Goal: Transaction & Acquisition: Purchase product/service

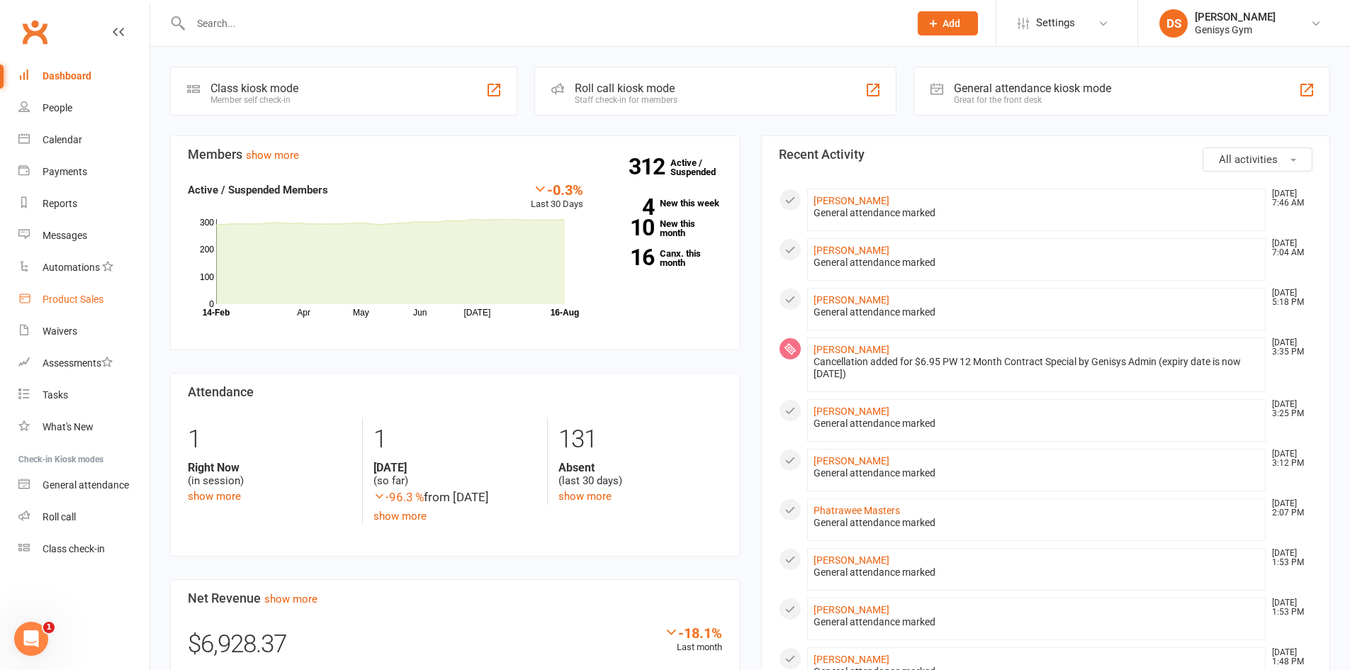
click at [49, 296] on div "Product Sales" at bounding box center [73, 298] width 61 height 11
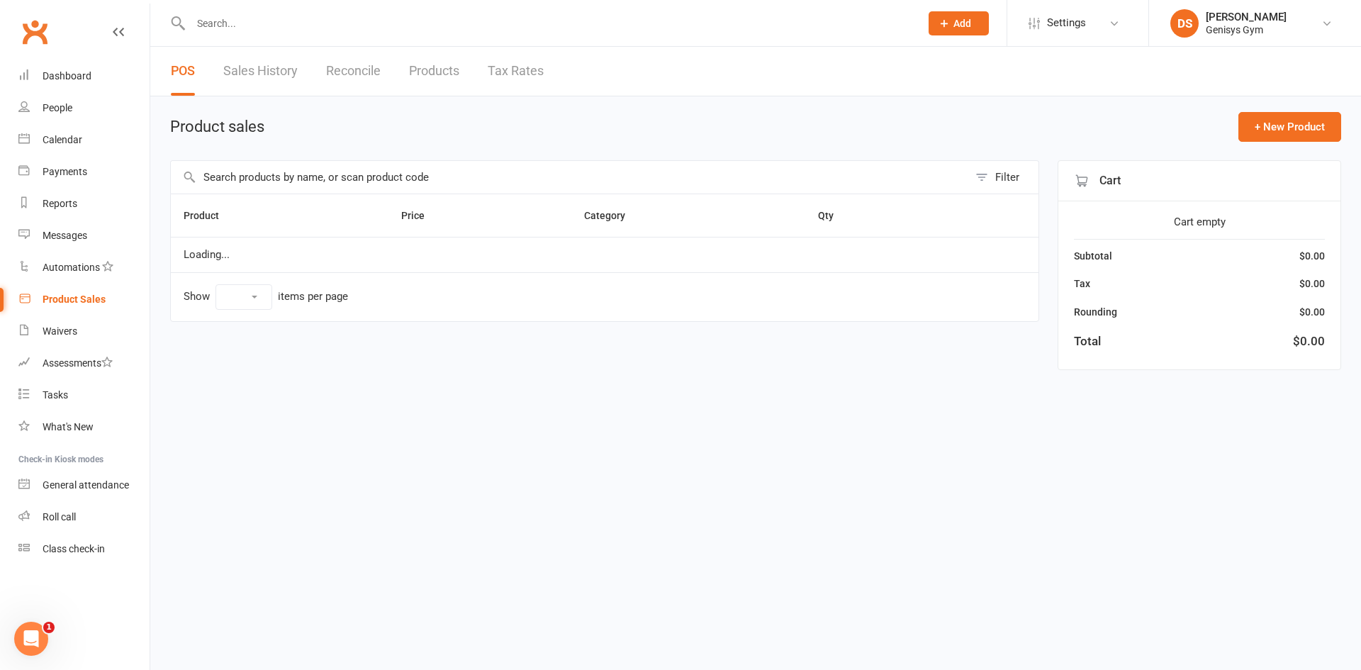
select select "10"
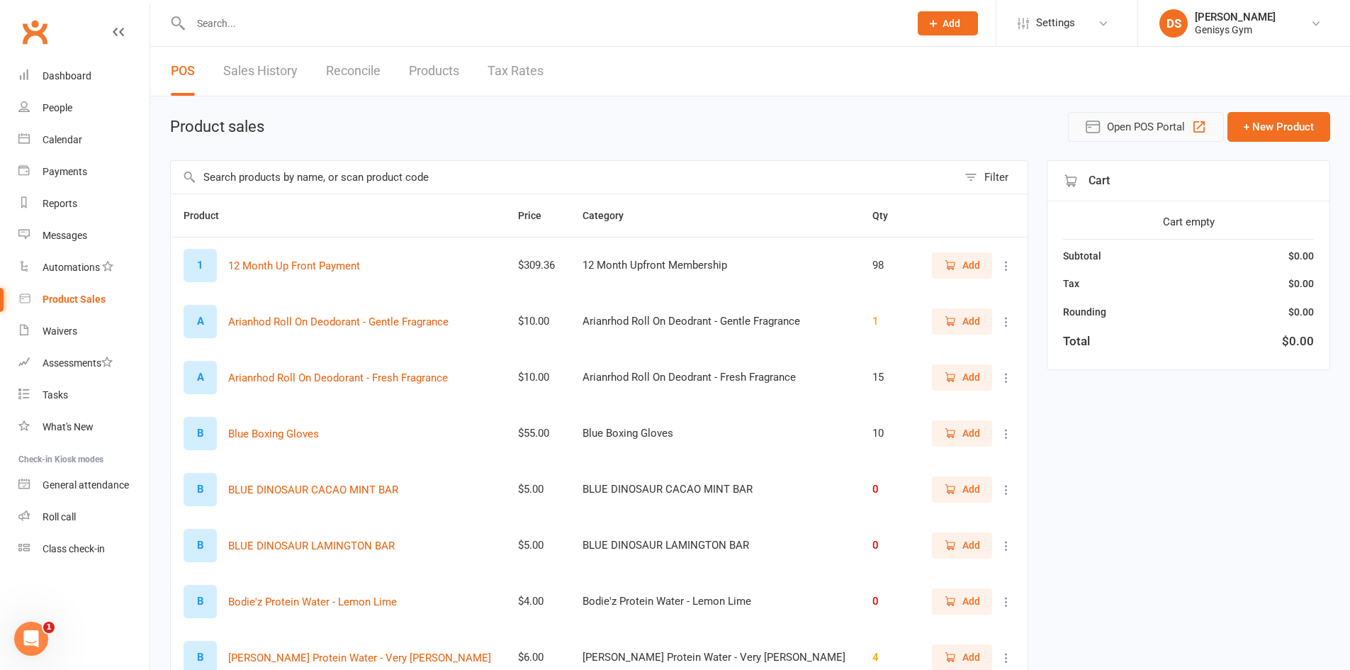
click at [1117, 131] on span "Open POS Portal" at bounding box center [1146, 126] width 78 height 17
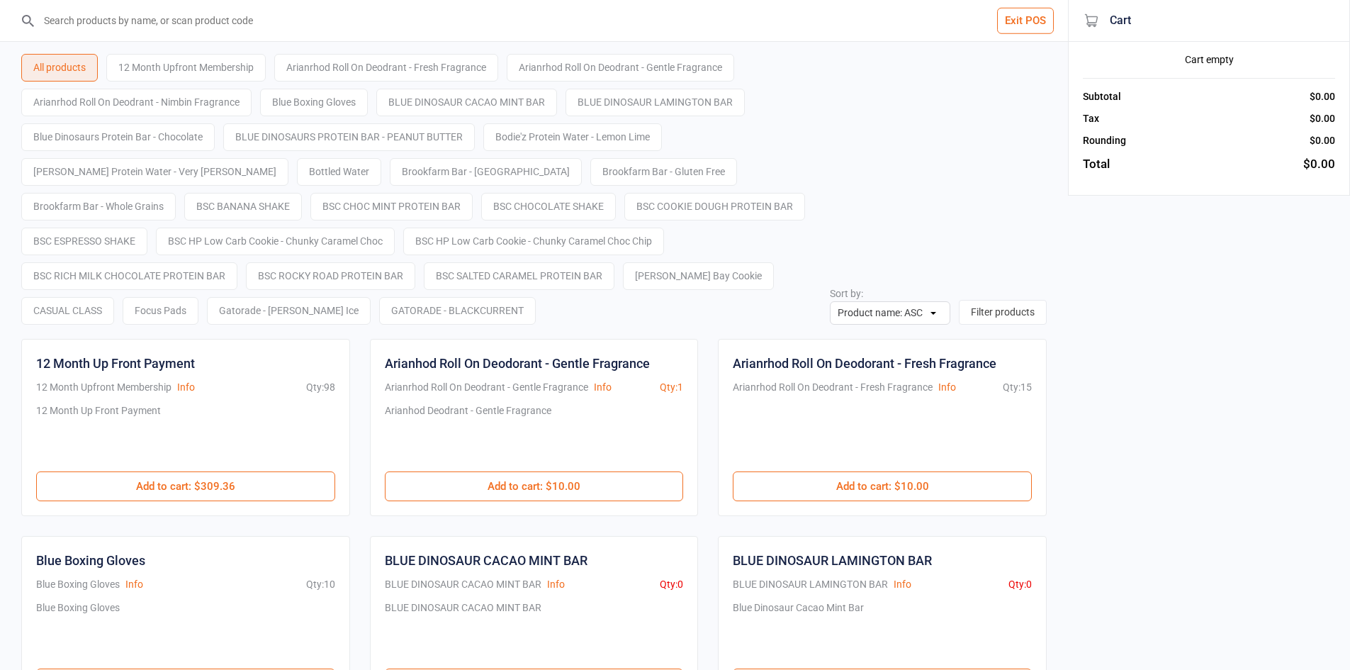
click at [299, 23] on input "search" at bounding box center [542, 20] width 1011 height 41
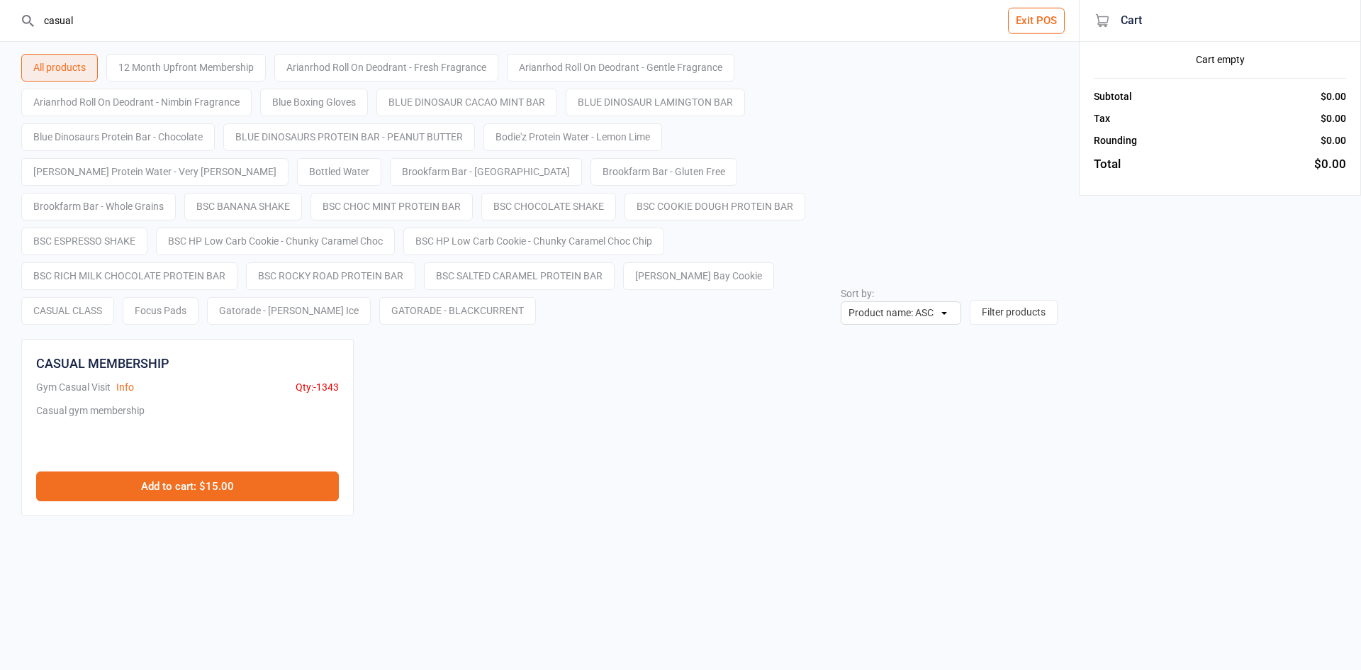
type input "casual"
click at [268, 473] on button "Add to cart : $15.00" at bounding box center [187, 486] width 303 height 30
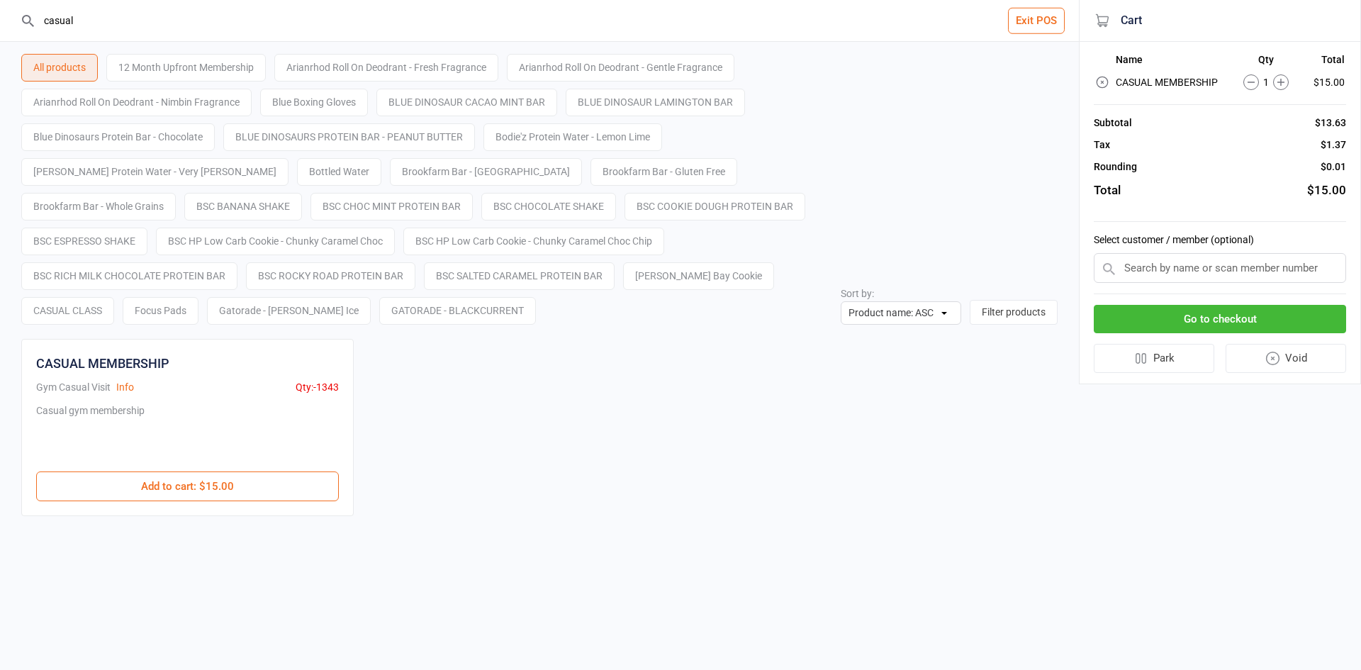
click at [1251, 276] on input "text" at bounding box center [1219, 268] width 252 height 30
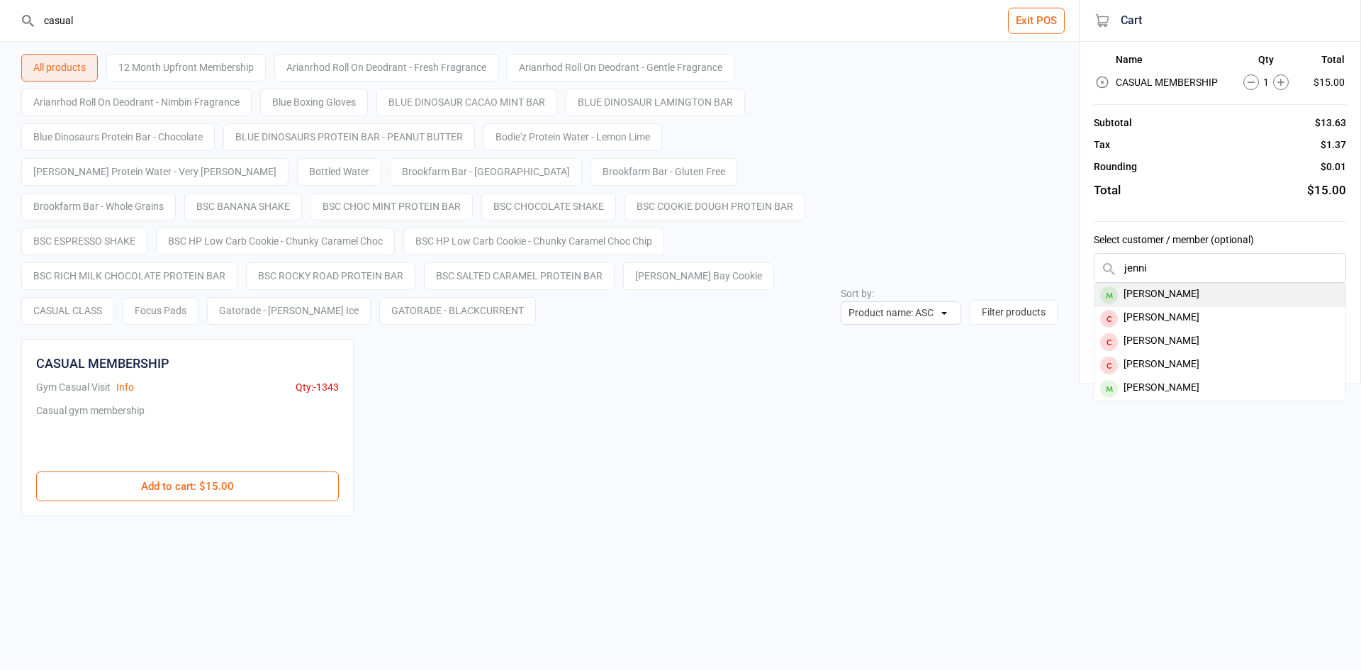
type input "jenni"
click at [1191, 292] on div "[PERSON_NAME]" at bounding box center [1219, 294] width 251 height 23
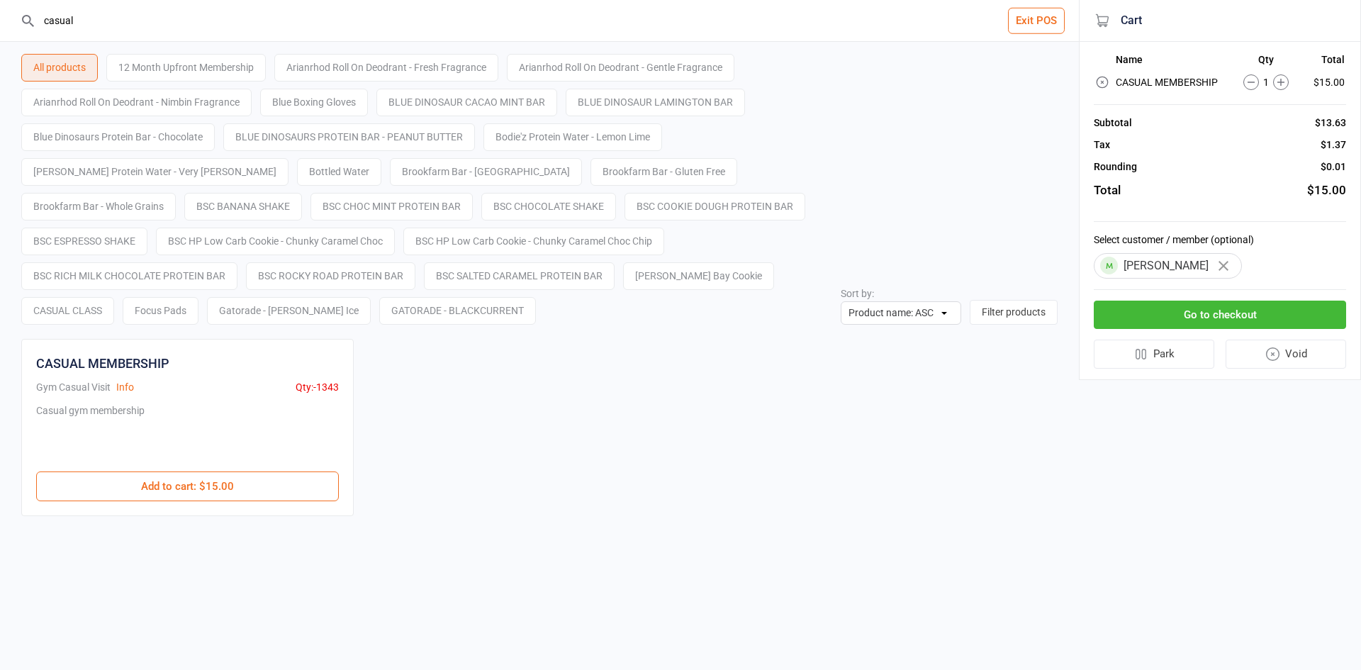
click at [1194, 317] on button "Go to checkout" at bounding box center [1219, 314] width 252 height 29
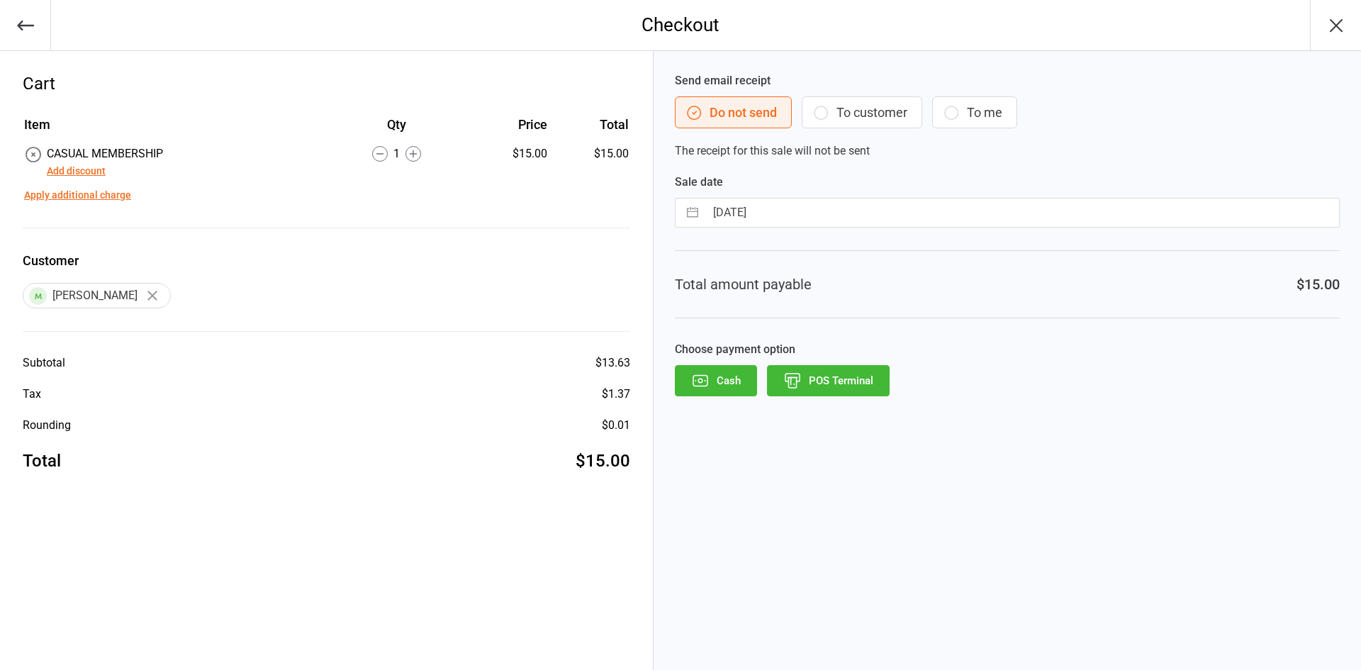
click at [89, 174] on button "Add discount" at bounding box center [76, 171] width 59 height 15
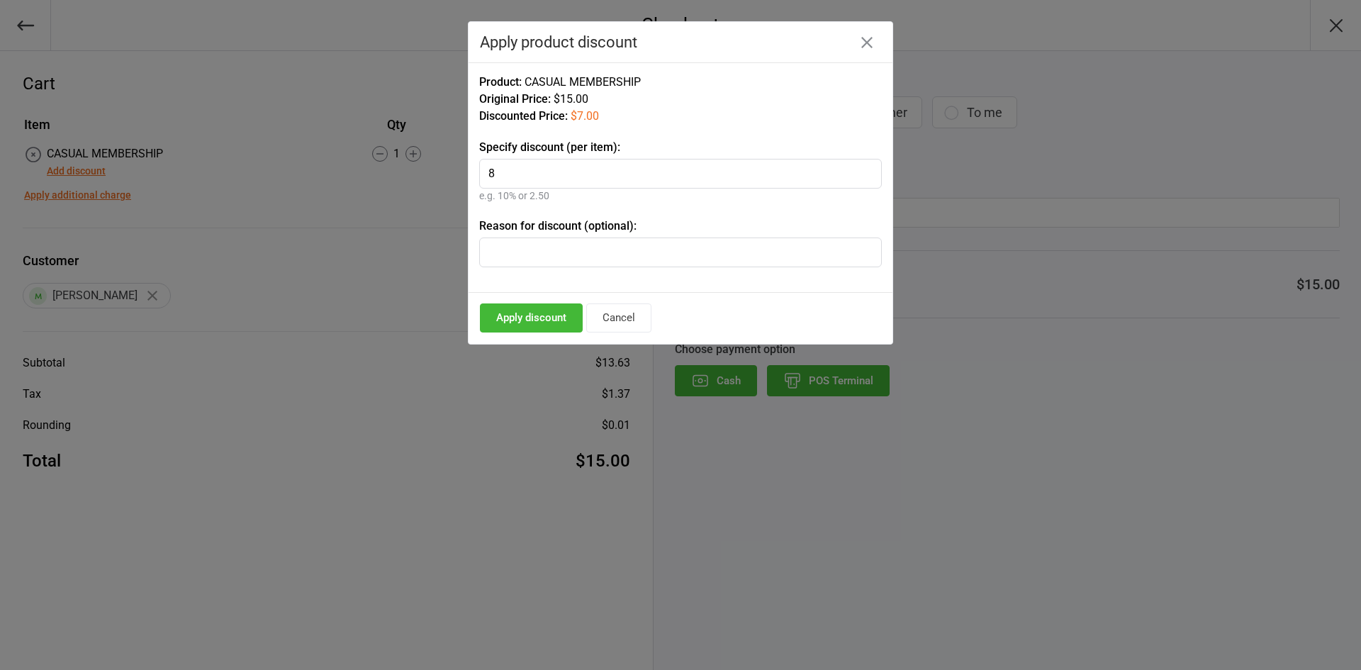
type input "8"
type input "H"
type input "Jock"
click at [527, 315] on button "Apply discount" at bounding box center [531, 317] width 103 height 29
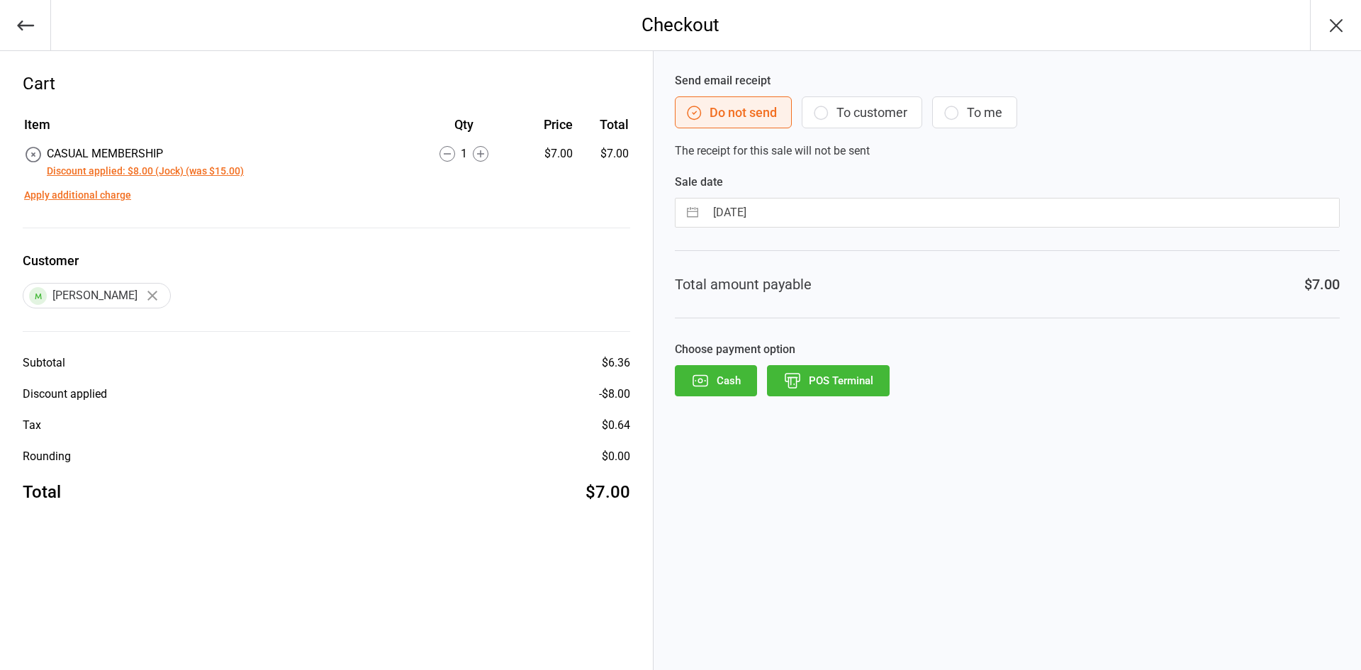
click at [838, 378] on button "POS Terminal" at bounding box center [828, 380] width 123 height 31
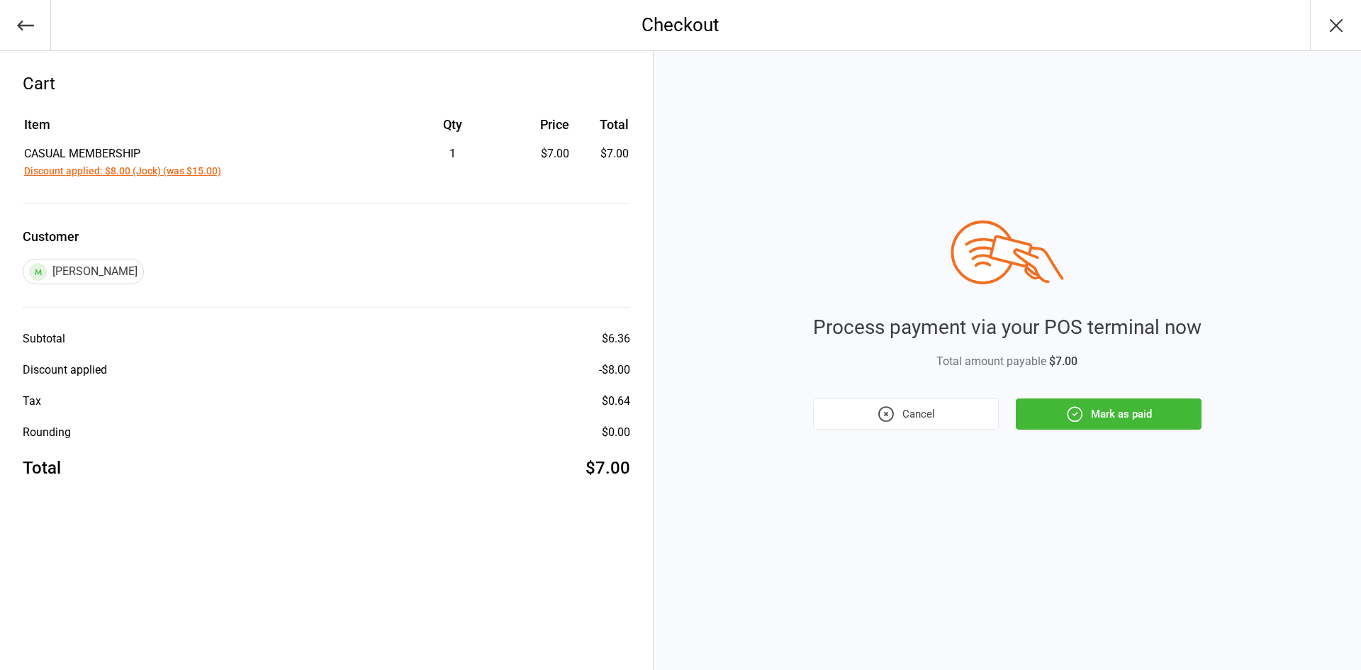
click at [1099, 415] on button "Mark as paid" at bounding box center [1108, 413] width 186 height 31
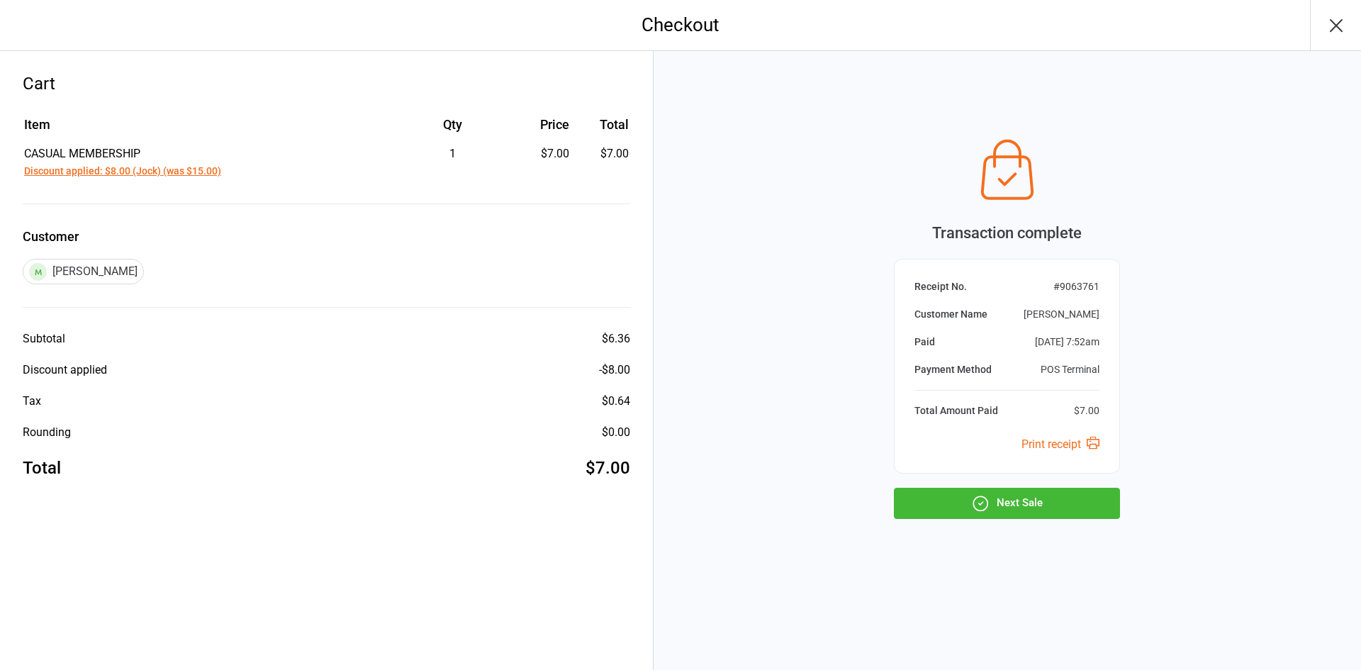
click at [1037, 510] on button "Next Sale" at bounding box center [1007, 503] width 226 height 31
